Goal: Information Seeking & Learning: Learn about a topic

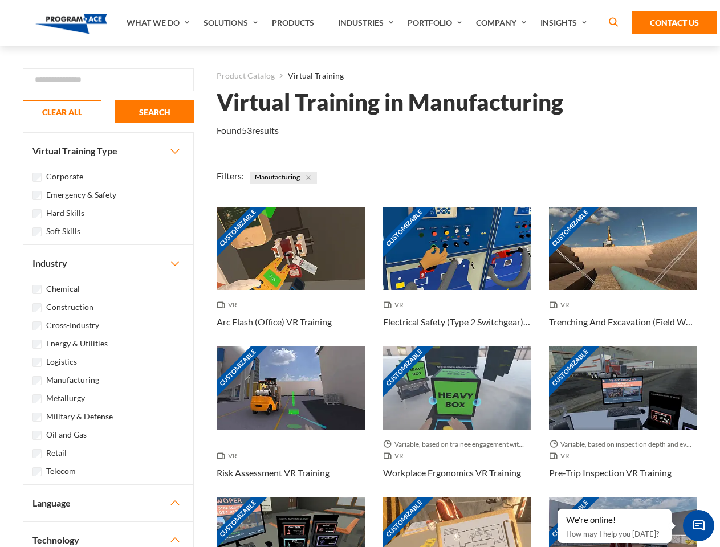
click at [159, 23] on link "What We Do" at bounding box center [159, 23] width 77 height 46
click at [232, 23] on link "Solutions" at bounding box center [232, 23] width 68 height 46
click at [367, 23] on link "Industries" at bounding box center [367, 23] width 70 height 46
click at [503, 23] on link "Company" at bounding box center [502, 23] width 64 height 46
click at [566, 23] on link "Insights" at bounding box center [565, 23] width 60 height 46
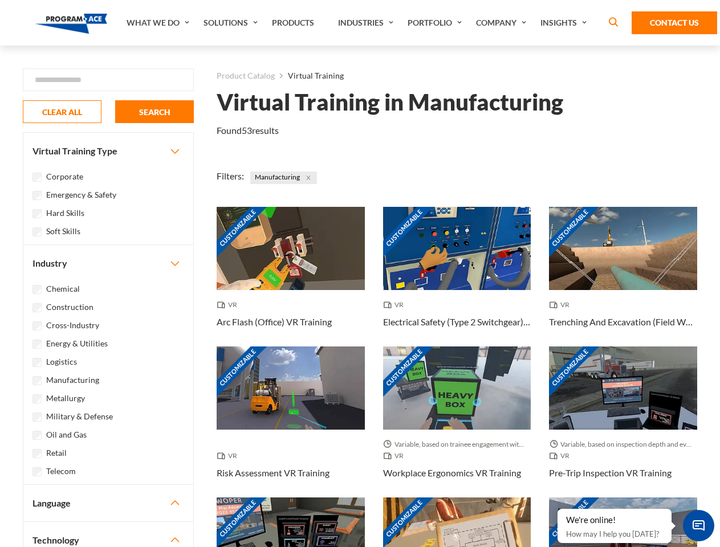
click at [0, 0] on div "Blog White Papers News" at bounding box center [0, 0] width 0 height 0
click at [0, 0] on strong "How Virtual Learning Can Enhance Workforce Productivity: A Guide for L&D Manage…" at bounding box center [0, 0] width 0 height 0
click at [698, 526] on span "Minimize live chat window" at bounding box center [699, 526] width 42 height 42
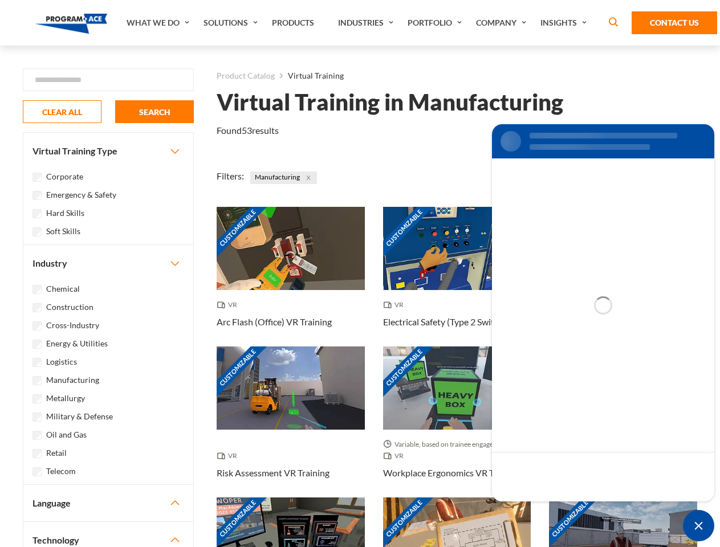
click at [558, 510] on div "Customizable" at bounding box center [623, 539] width 148 height 83
